Goal: Check status: Check status

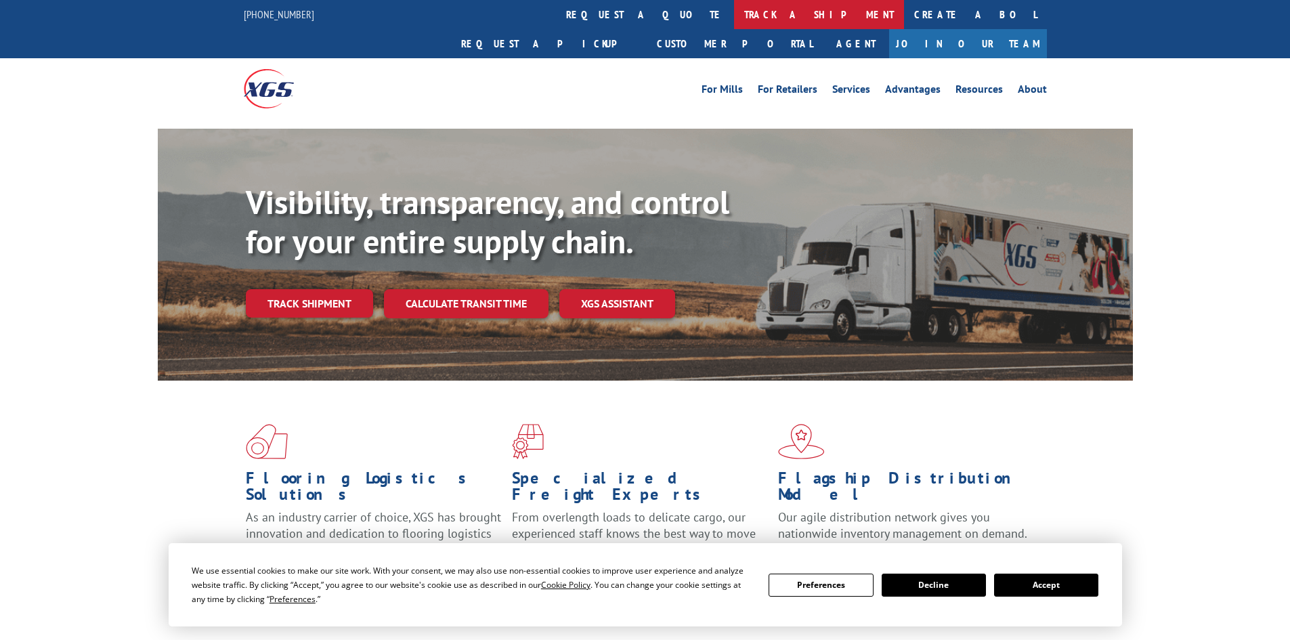
click at [734, 7] on link "track a shipment" at bounding box center [819, 14] width 170 height 29
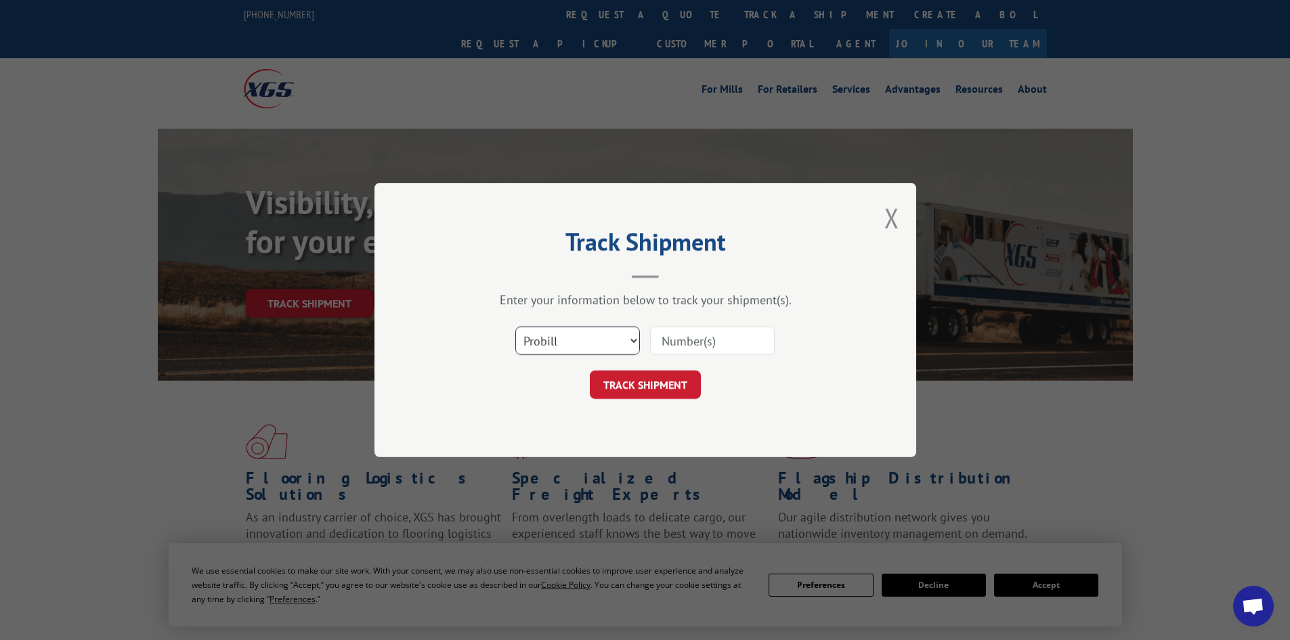
click at [614, 343] on select "Select category... Probill BOL PO" at bounding box center [577, 340] width 125 height 28
select select "bol"
click at [515, 326] on select "Select category... Probill BOL PO" at bounding box center [577, 340] width 125 height 28
click at [697, 337] on input at bounding box center [712, 340] width 125 height 28
paste input "5609168"
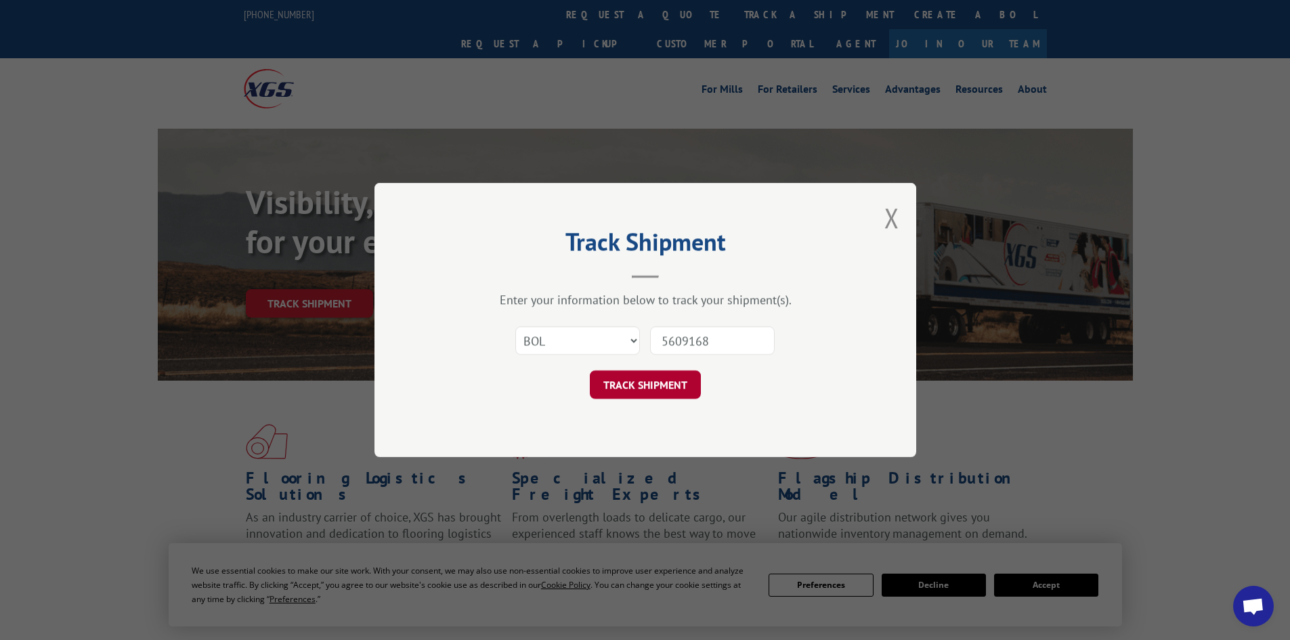
type input "5609168"
click at [653, 398] on button "TRACK SHIPMENT" at bounding box center [645, 384] width 111 height 28
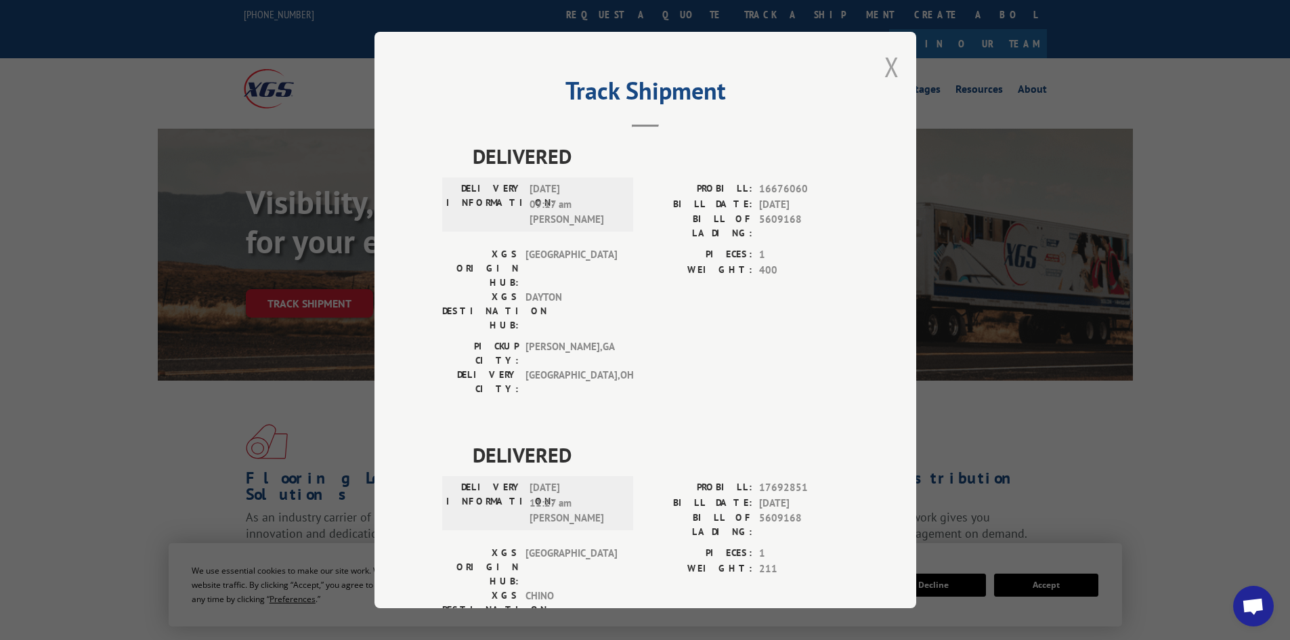
click at [892, 68] on button "Close modal" at bounding box center [891, 67] width 15 height 36
